Goal: Information Seeking & Learning: Learn about a topic

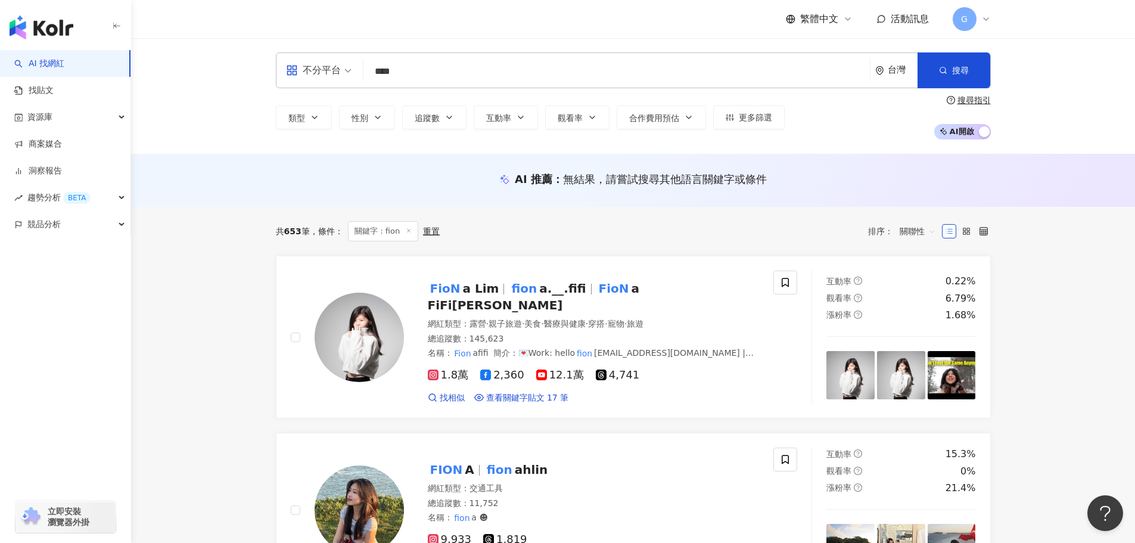
click at [989, 18] on icon at bounding box center [987, 19] width 10 height 10
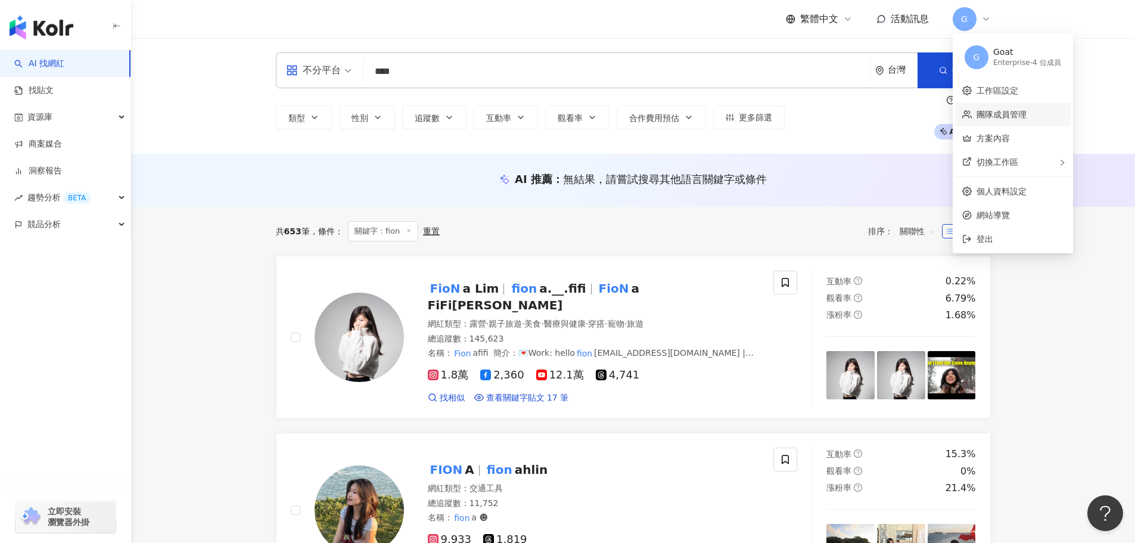
click at [1001, 117] on link "團隊成員管理" at bounding box center [1002, 115] width 50 height 10
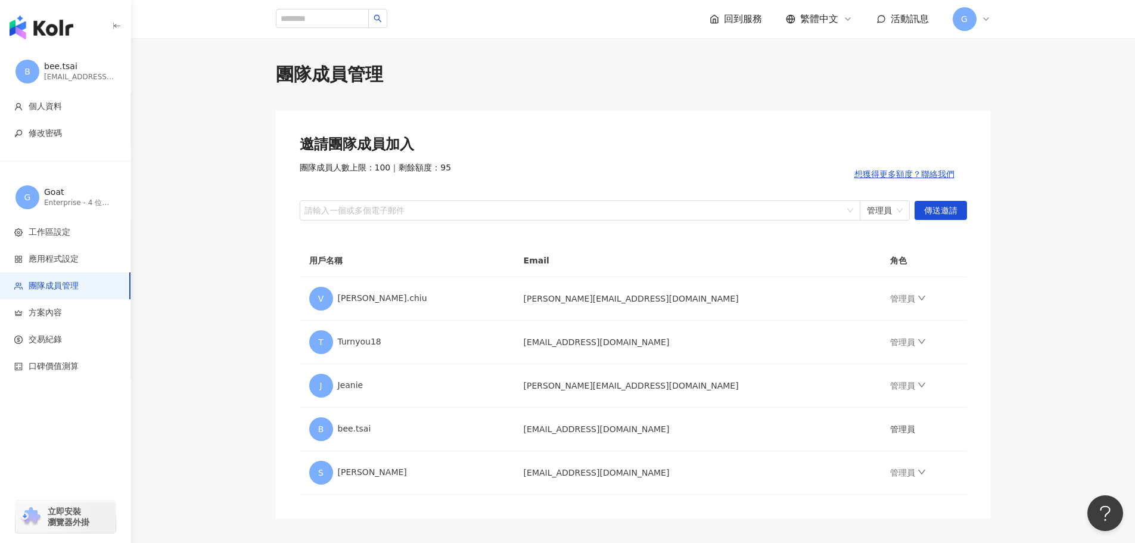
scroll to position [60, 0]
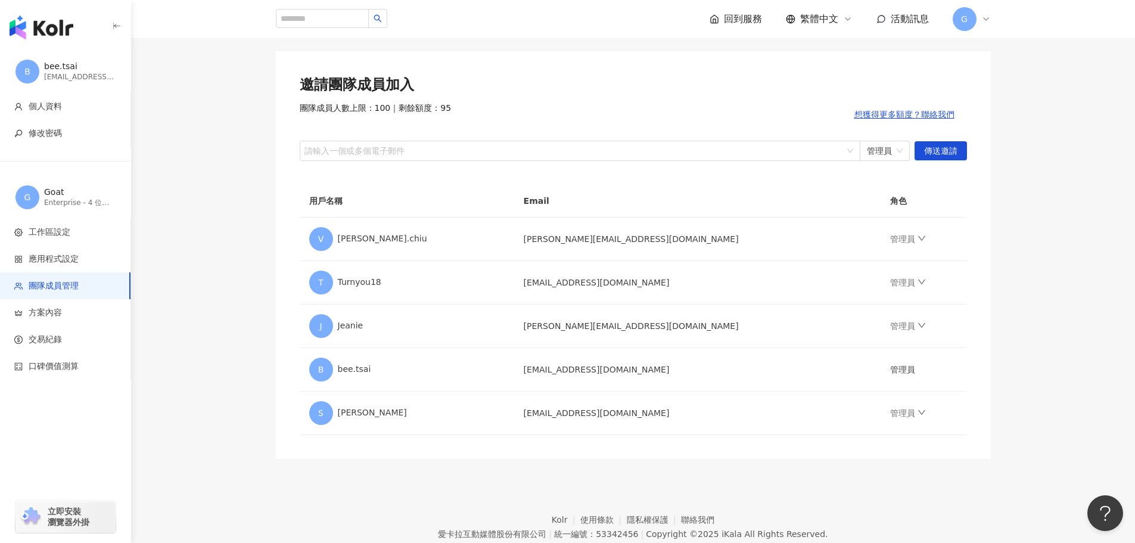
click at [213, 108] on main "團隊成員管理 邀請團隊成員加入 團隊成員人數上限：100 ｜ 剩餘額度：95 想獲得更多額度？聯絡我們 請輸入一個或多個電子郵件 管理員 傳送邀請 用戶名稱 …" at bounding box center [633, 230] width 1004 height 457
click at [311, 12] on input "search" at bounding box center [322, 18] width 93 height 19
type input "***"
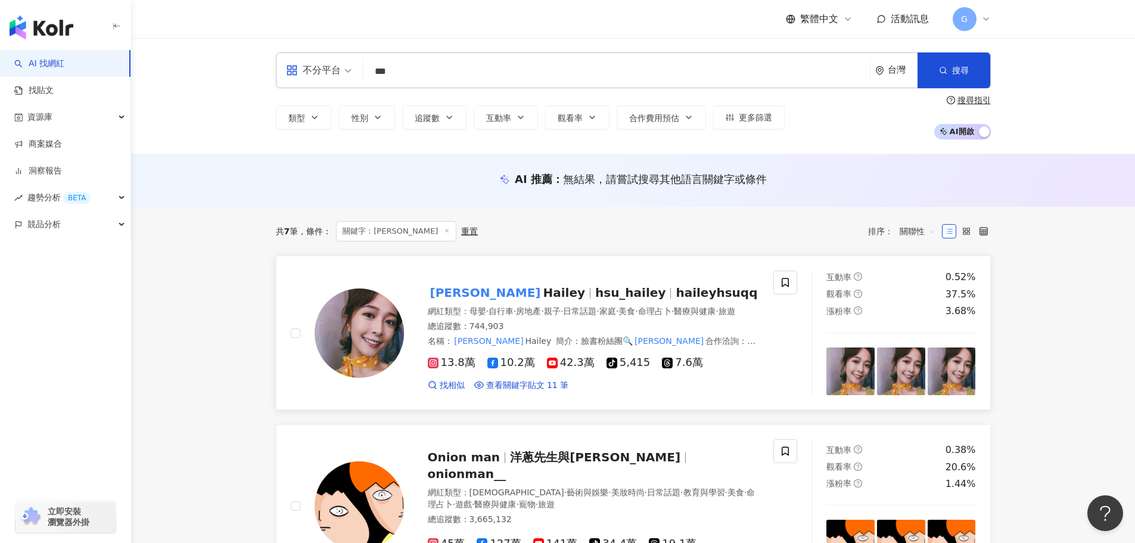
click at [527, 279] on div "徐海莉 Hailey hsu_hailey haileyhsuqq 網紅類型 ： 母嬰 · 自行車 · 房地產 · 親子 · 日常話題 · 家庭 · 美食 ·…" at bounding box center [582, 333] width 356 height 116
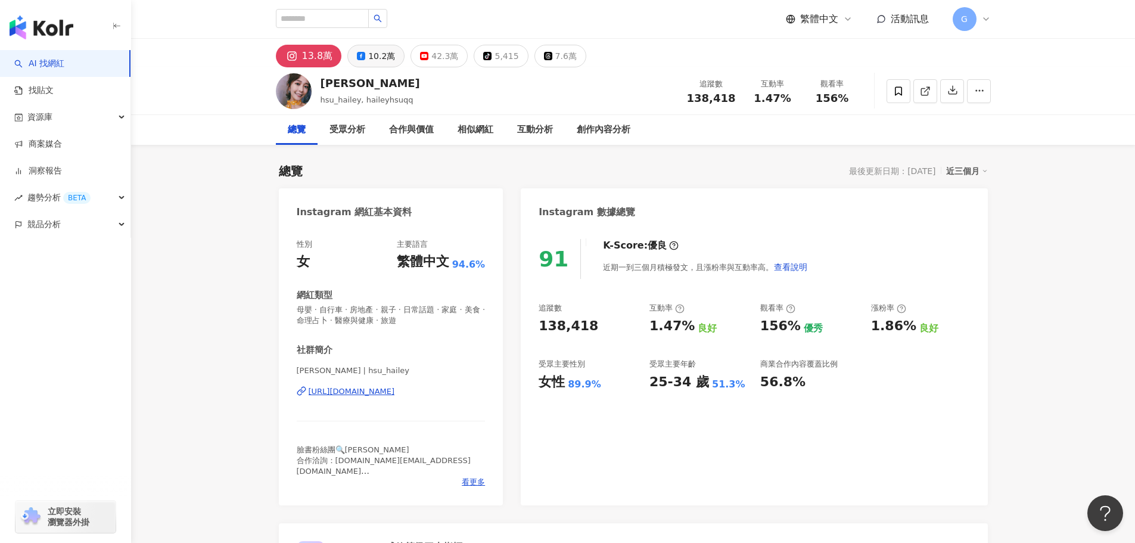
click at [386, 57] on div "10.2萬" at bounding box center [381, 56] width 27 height 17
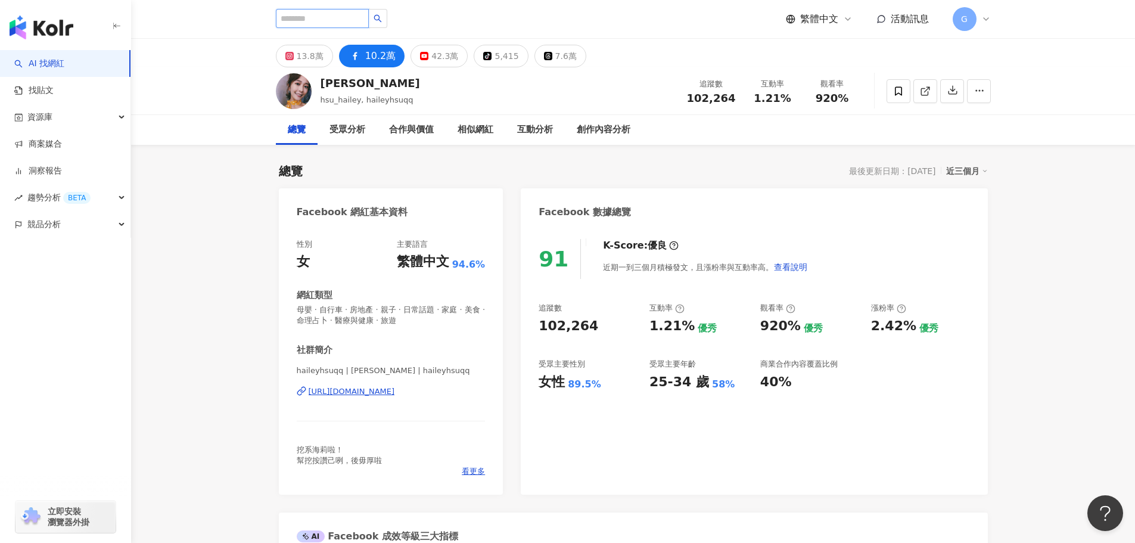
click at [332, 24] on input "search" at bounding box center [322, 18] width 93 height 19
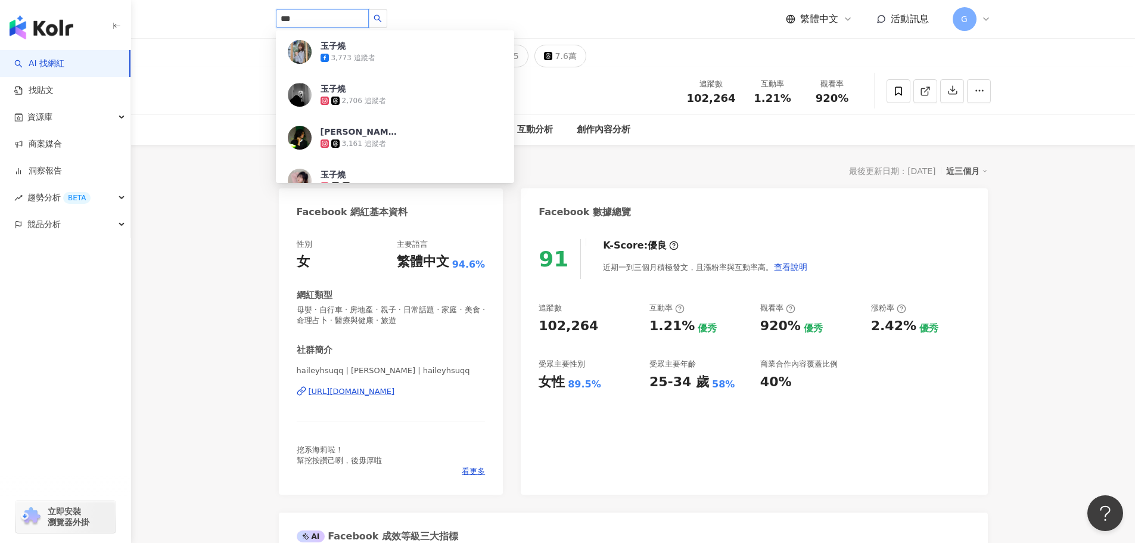
type input "***"
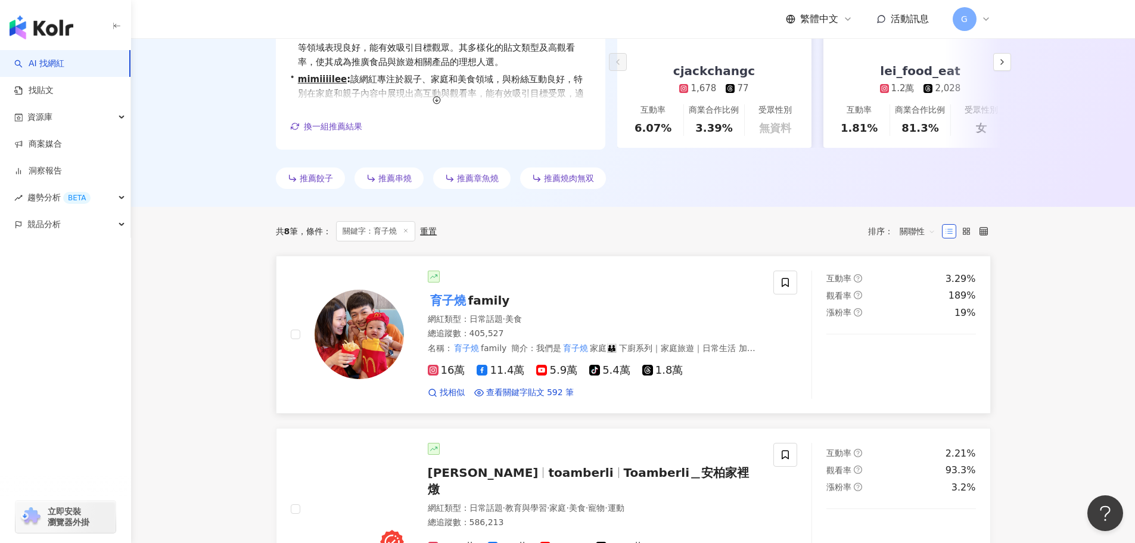
scroll to position [238, 0]
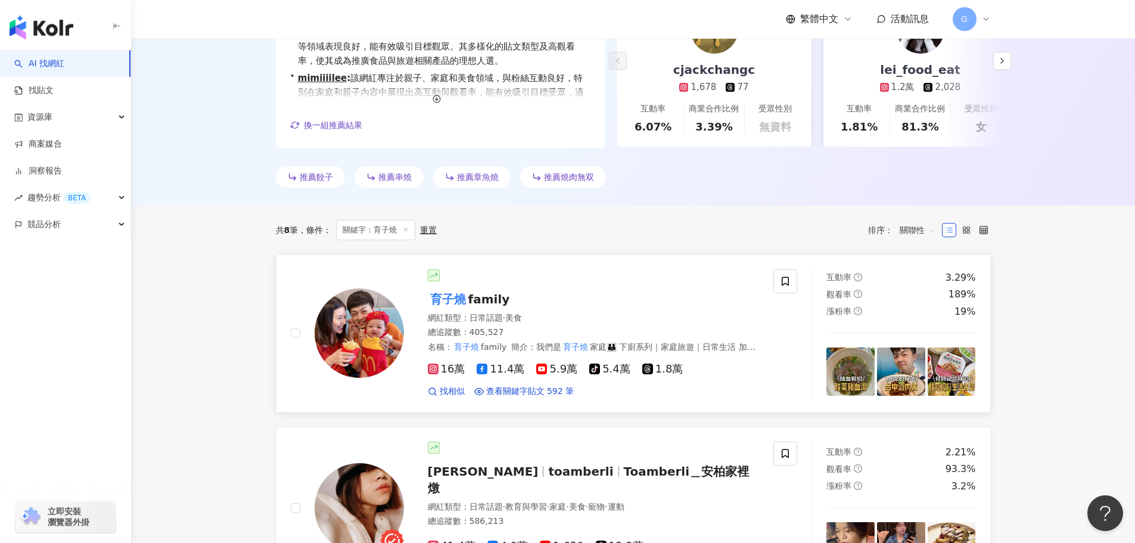
click at [539, 293] on div "育子燒 family" at bounding box center [594, 299] width 332 height 17
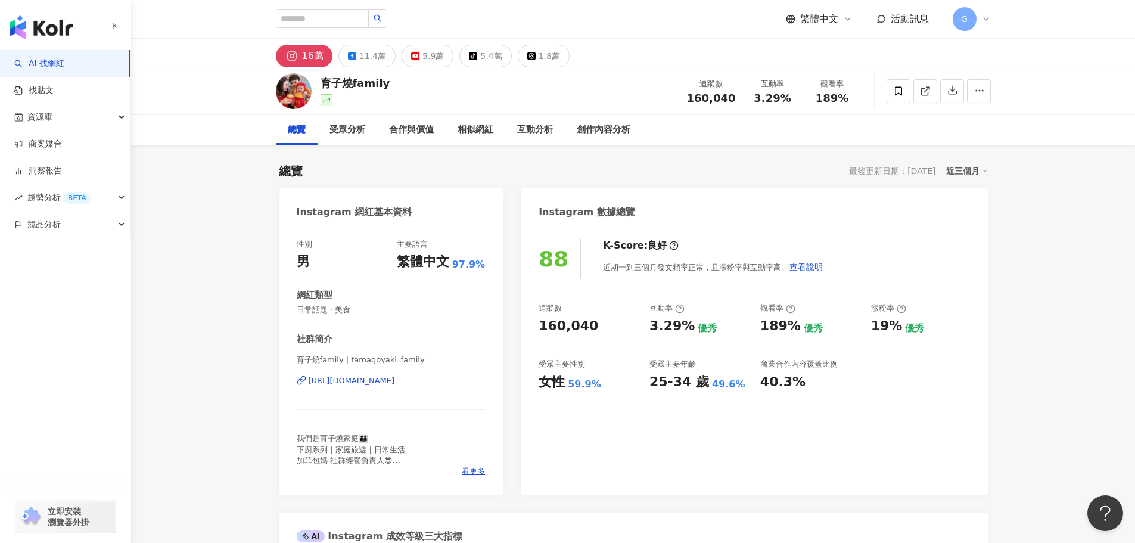
click at [365, 52] on div "11.4萬" at bounding box center [372, 56] width 27 height 17
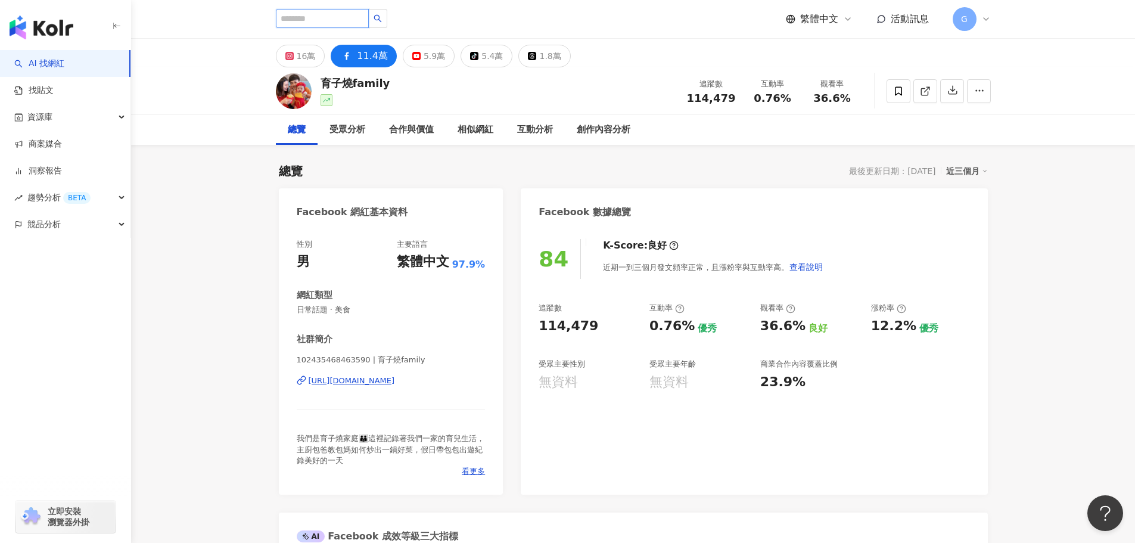
click at [328, 16] on input "search" at bounding box center [322, 18] width 93 height 19
type input "**"
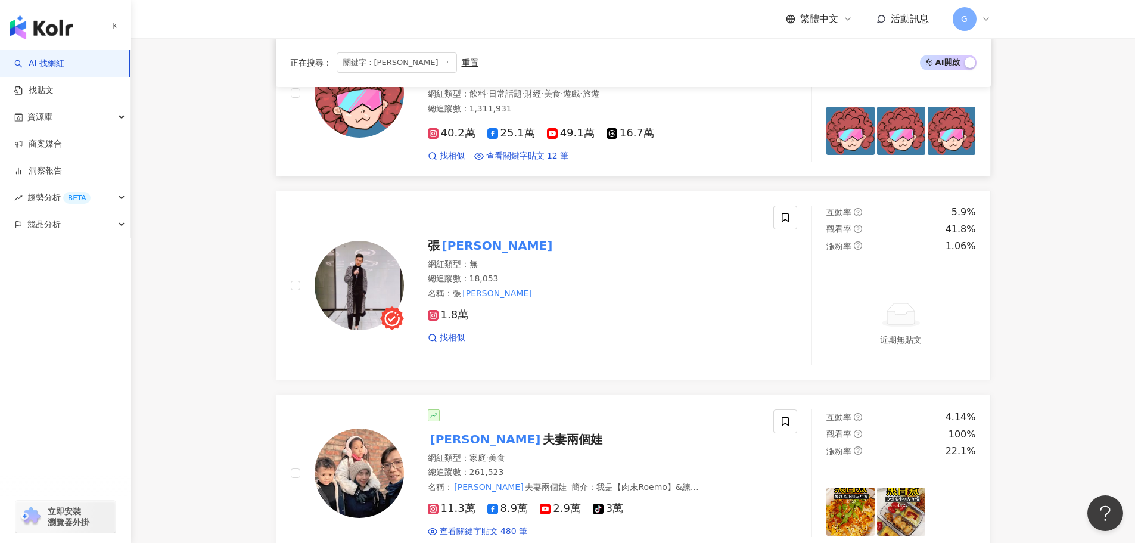
scroll to position [715, 0]
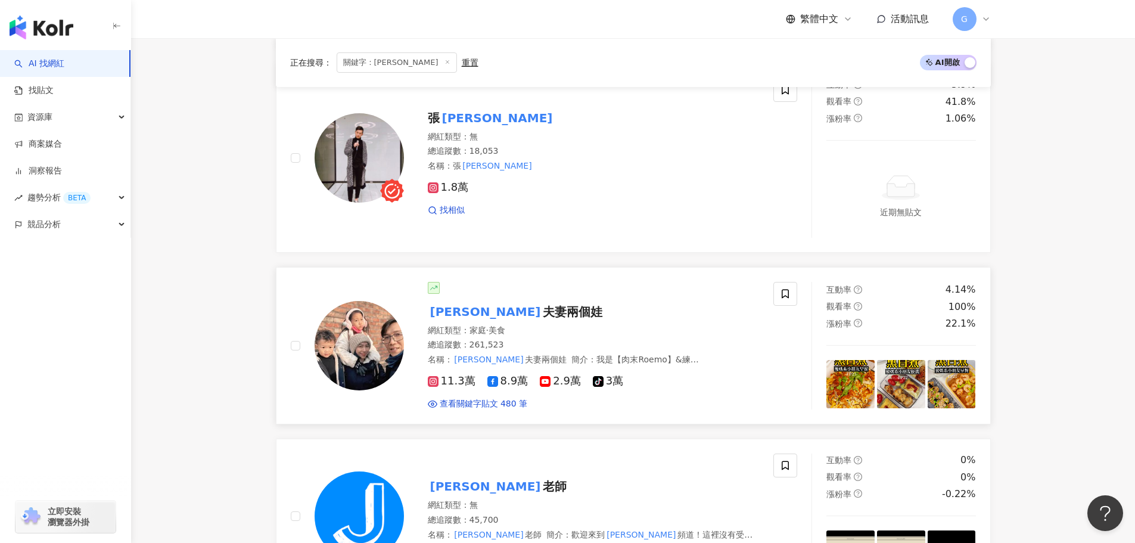
click at [535, 303] on div "傑克 夫妻兩個娃" at bounding box center [594, 311] width 332 height 17
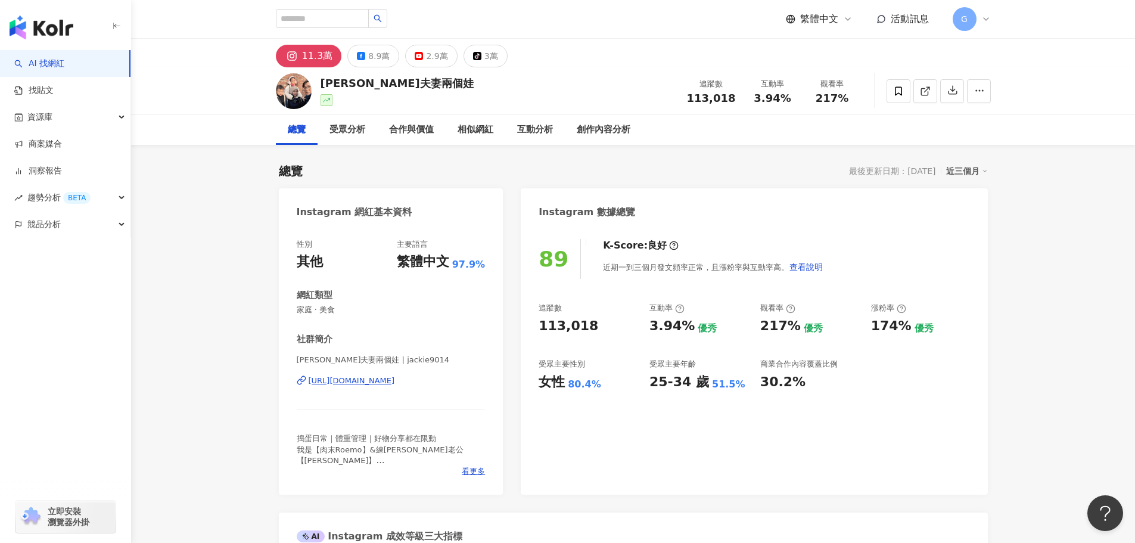
drag, startPoint x: 933, startPoint y: 405, endPoint x: 819, endPoint y: 363, distance: 121.2
click at [931, 403] on div "89 K-Score : 良好 近期一到三個月發文頻率正常，且漲粉率與互動率高。 查看說明 追蹤數 113,018 互動率 3.94% 優秀 觀看率 217%…" at bounding box center [754, 361] width 467 height 268
